Goal: Task Accomplishment & Management: Manage account settings

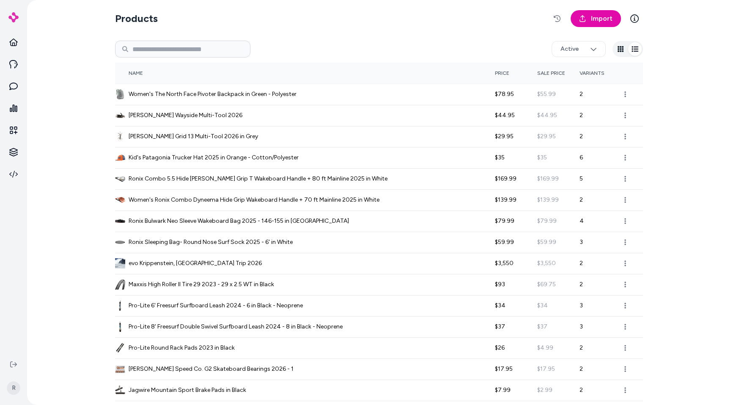
click at [373, 37] on div "Active" at bounding box center [379, 49] width 528 height 27
click at [568, 48] on html "R Products Import Active Name Price Sale Price Variants Women's The North Face …" at bounding box center [365, 202] width 731 height 405
click at [486, 48] on html "R Products Import Active Name Price Sale Price Variants Women's The North Face …" at bounding box center [365, 202] width 731 height 405
click at [558, 21] on icon "button" at bounding box center [557, 18] width 7 height 7
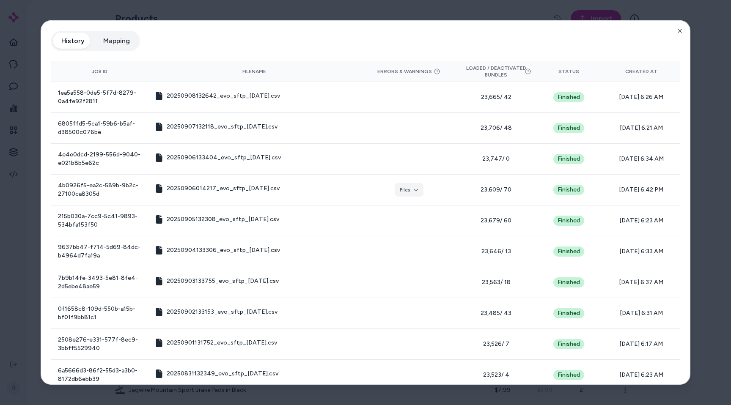
click at [113, 44] on button "Mapping" at bounding box center [117, 41] width 44 height 17
click at [74, 44] on button "History" at bounding box center [73, 41] width 40 height 17
drag, startPoint x: 401, startPoint y: 11, endPoint x: 460, endPoint y: 12, distance: 59.2
click at [400, 11] on div at bounding box center [365, 202] width 731 height 405
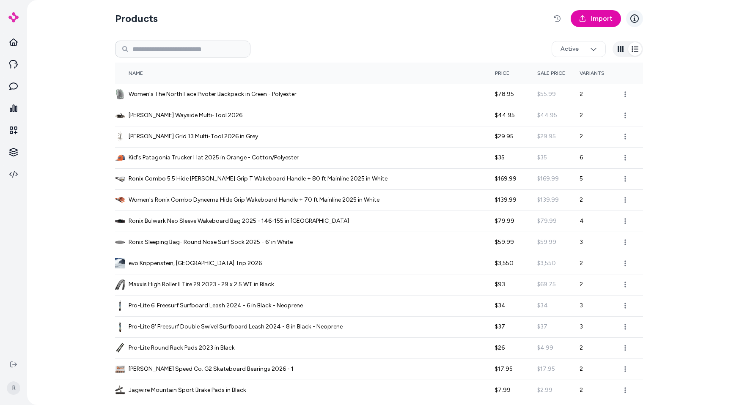
click at [634, 22] on icon at bounding box center [634, 18] width 8 height 8
click at [556, 18] on icon "button" at bounding box center [557, 18] width 7 height 7
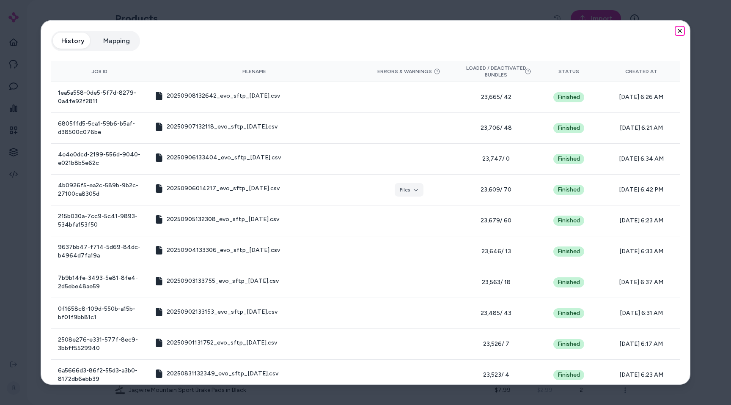
click at [676, 30] on icon "button" at bounding box center [679, 30] width 7 height 7
